Goal: Task Accomplishment & Management: Use online tool/utility

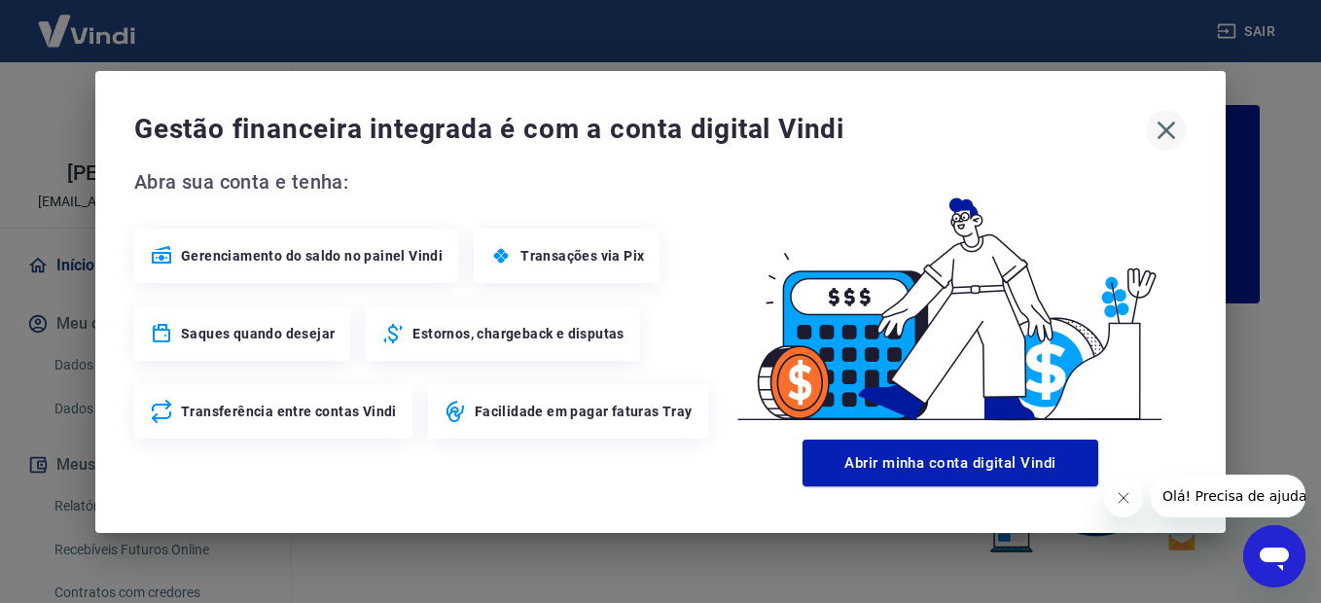
click at [1169, 128] on icon "button" at bounding box center [1167, 130] width 18 height 18
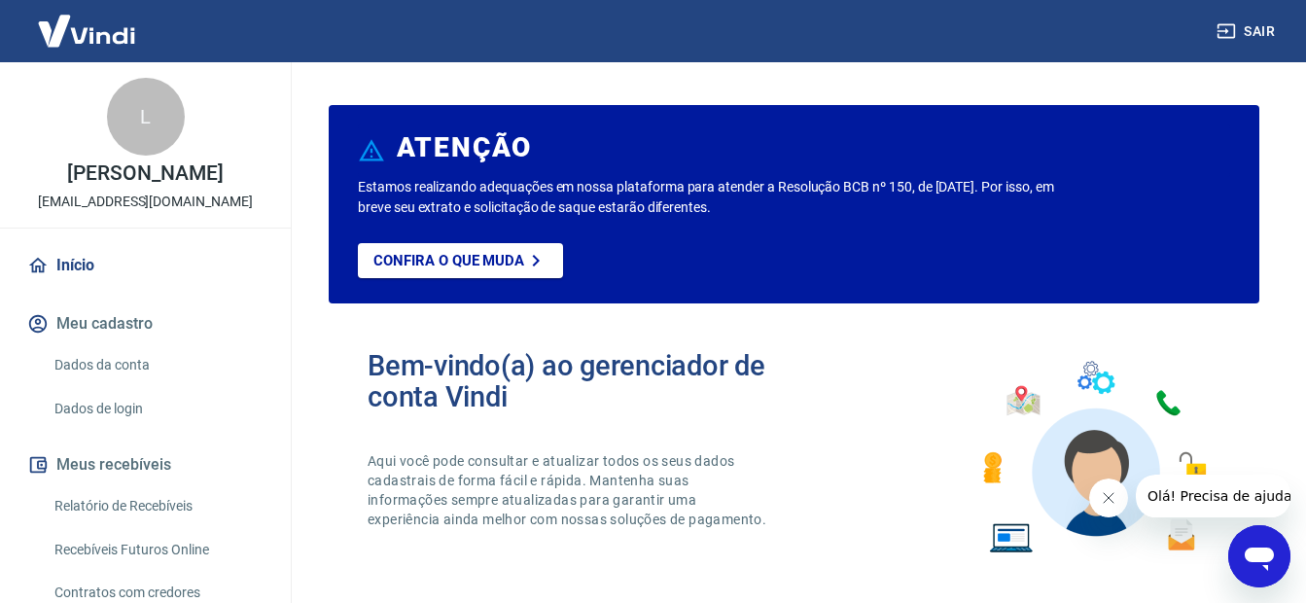
scroll to position [169, 0]
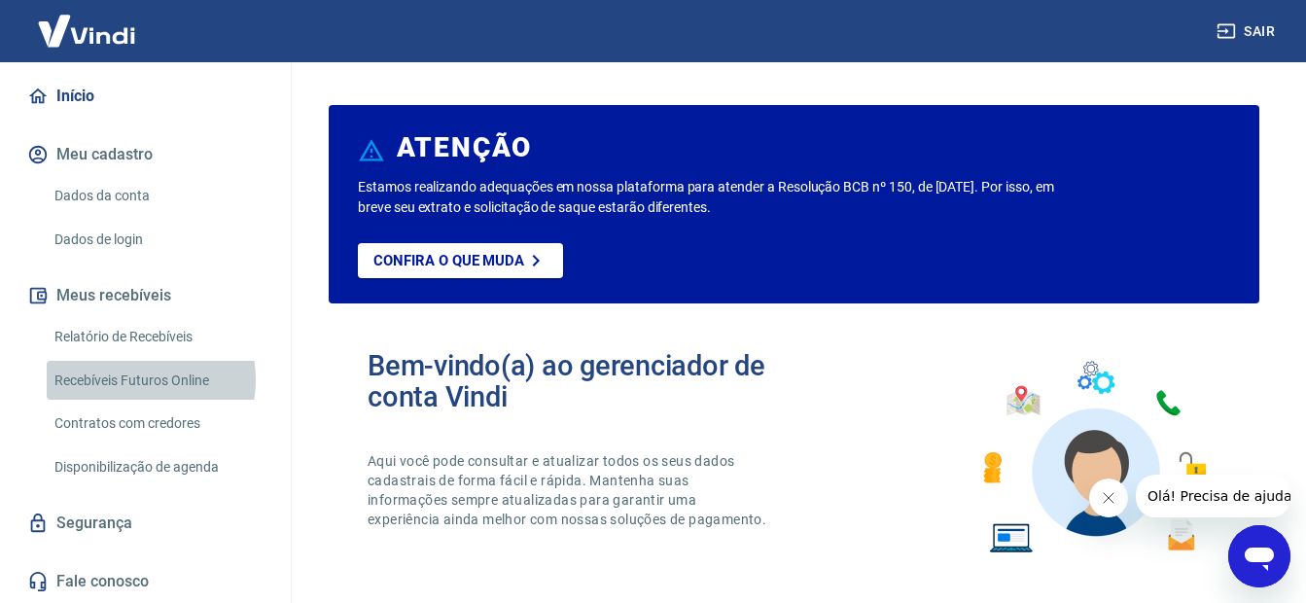
click at [139, 379] on link "Recebíveis Futuros Online" at bounding box center [157, 381] width 221 height 40
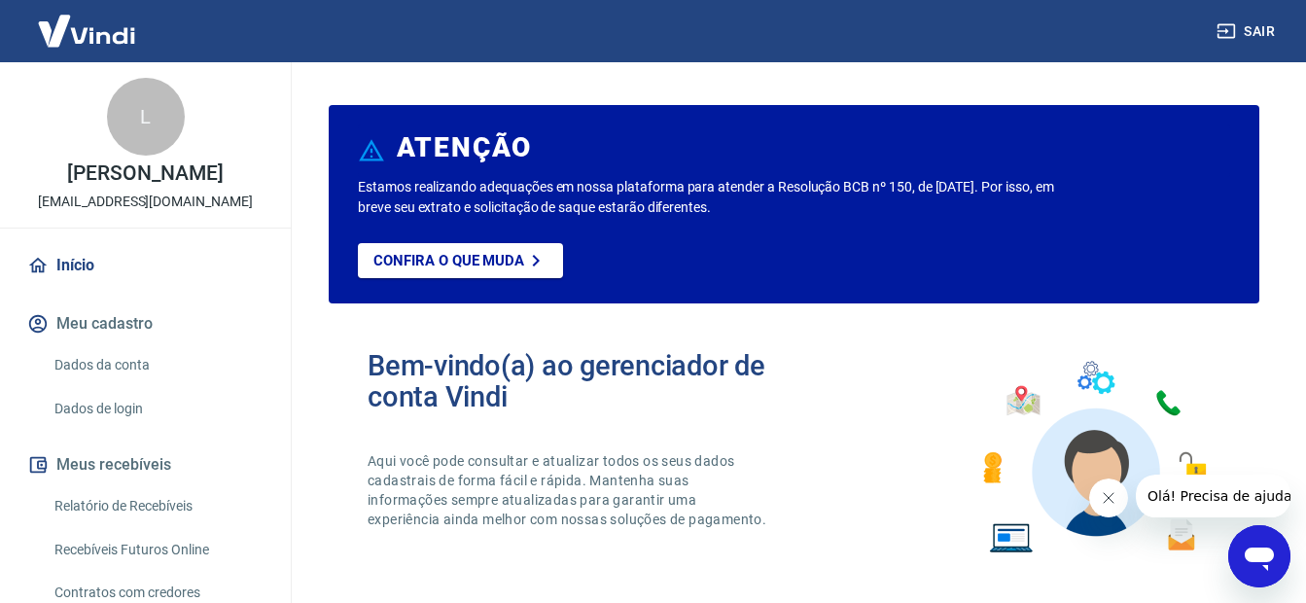
click at [1266, 23] on button "Sair" at bounding box center [1248, 32] width 70 height 36
